Goal: Find specific page/section: Find specific page/section

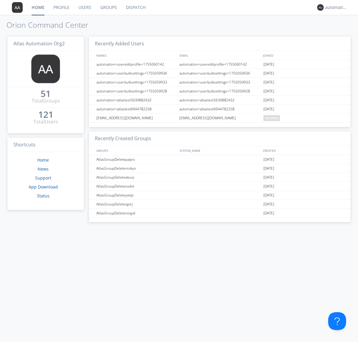
click at [135, 7] on link "Dispatch" at bounding box center [136, 7] width 29 height 15
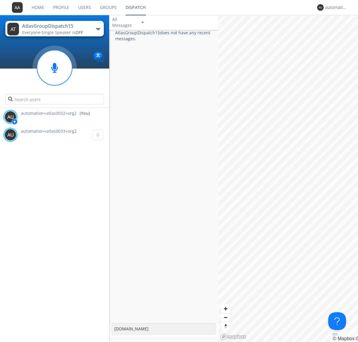
type textarea "[DOMAIN_NAME]"
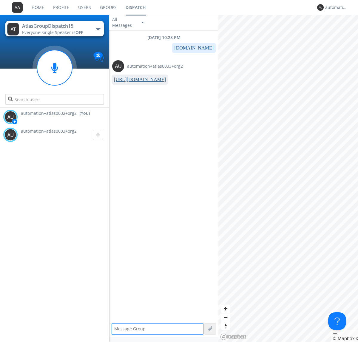
click at [138, 80] on link "[URL][DOMAIN_NAME]" at bounding box center [140, 79] width 52 height 5
click at [335, 7] on div "automation+atlas0032+org2" at bounding box center [336, 7] width 22 height 6
